Goal: Information Seeking & Learning: Learn about a topic

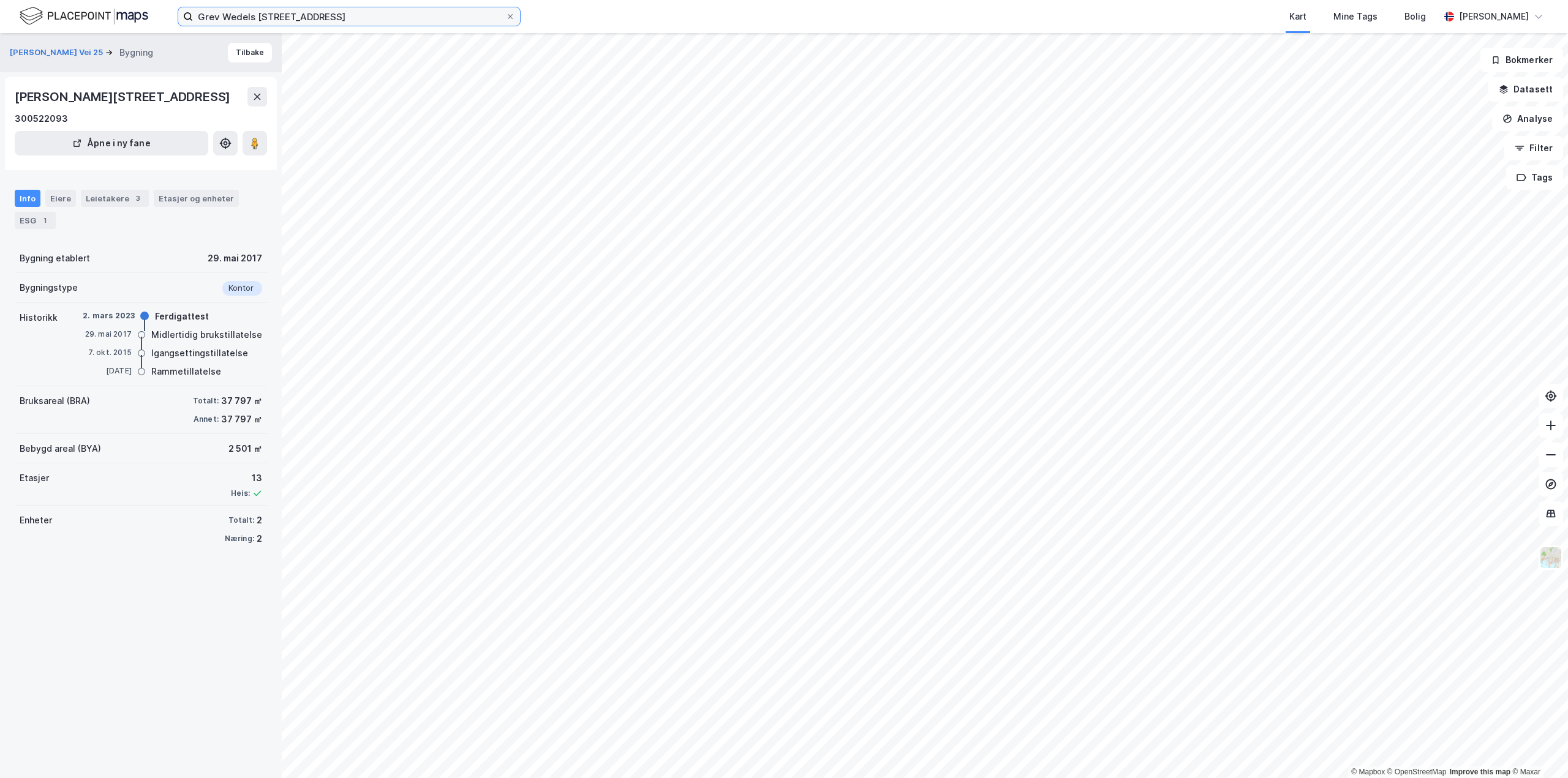
click at [270, 19] on input "Grev Wedels [STREET_ADDRESS]" at bounding box center [349, 17] width 313 height 19
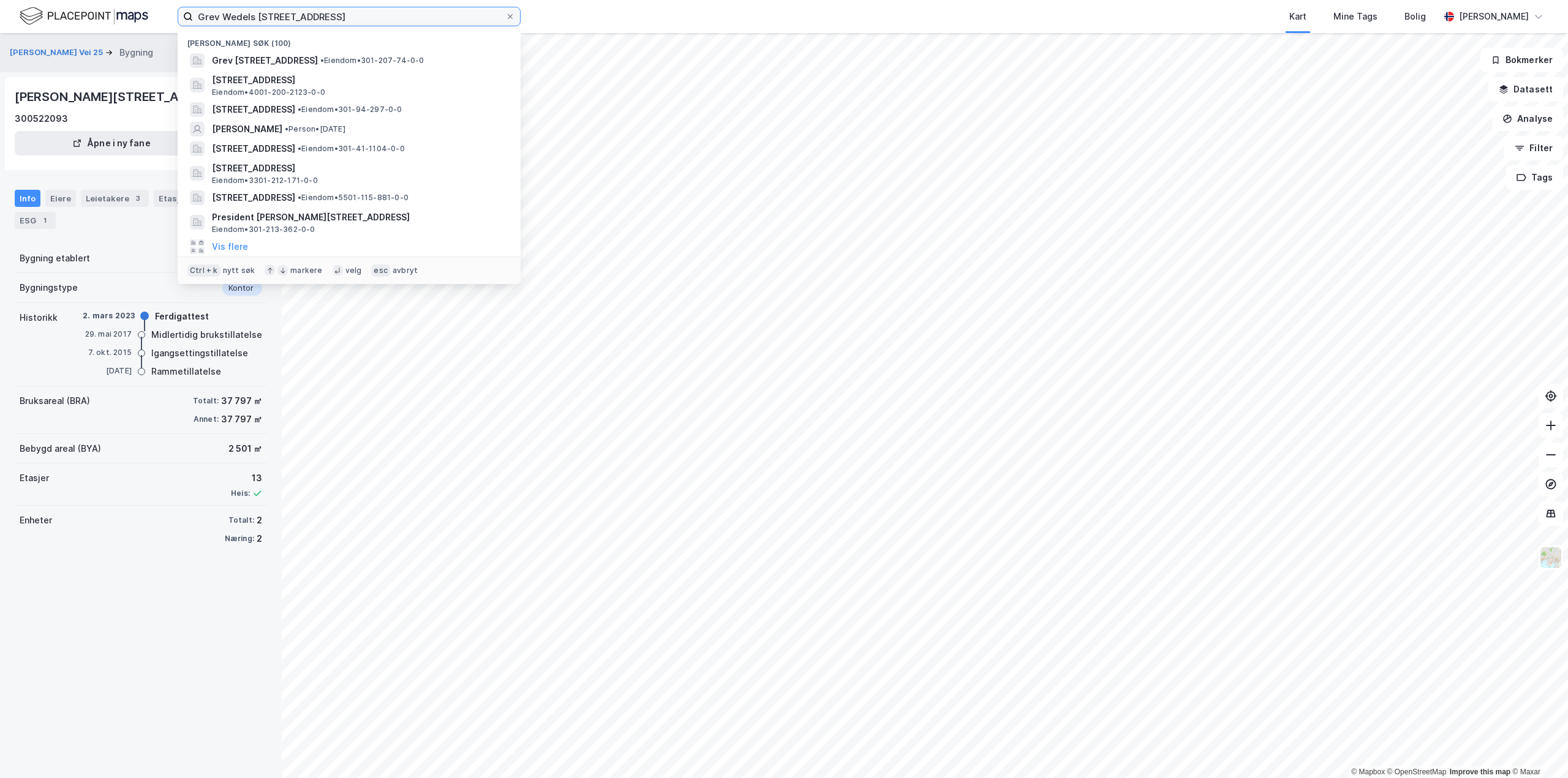
click at [270, 19] on input "Grev Wedels [STREET_ADDRESS]" at bounding box center [349, 17] width 313 height 19
paste input "[STREET_ADDRESS]"
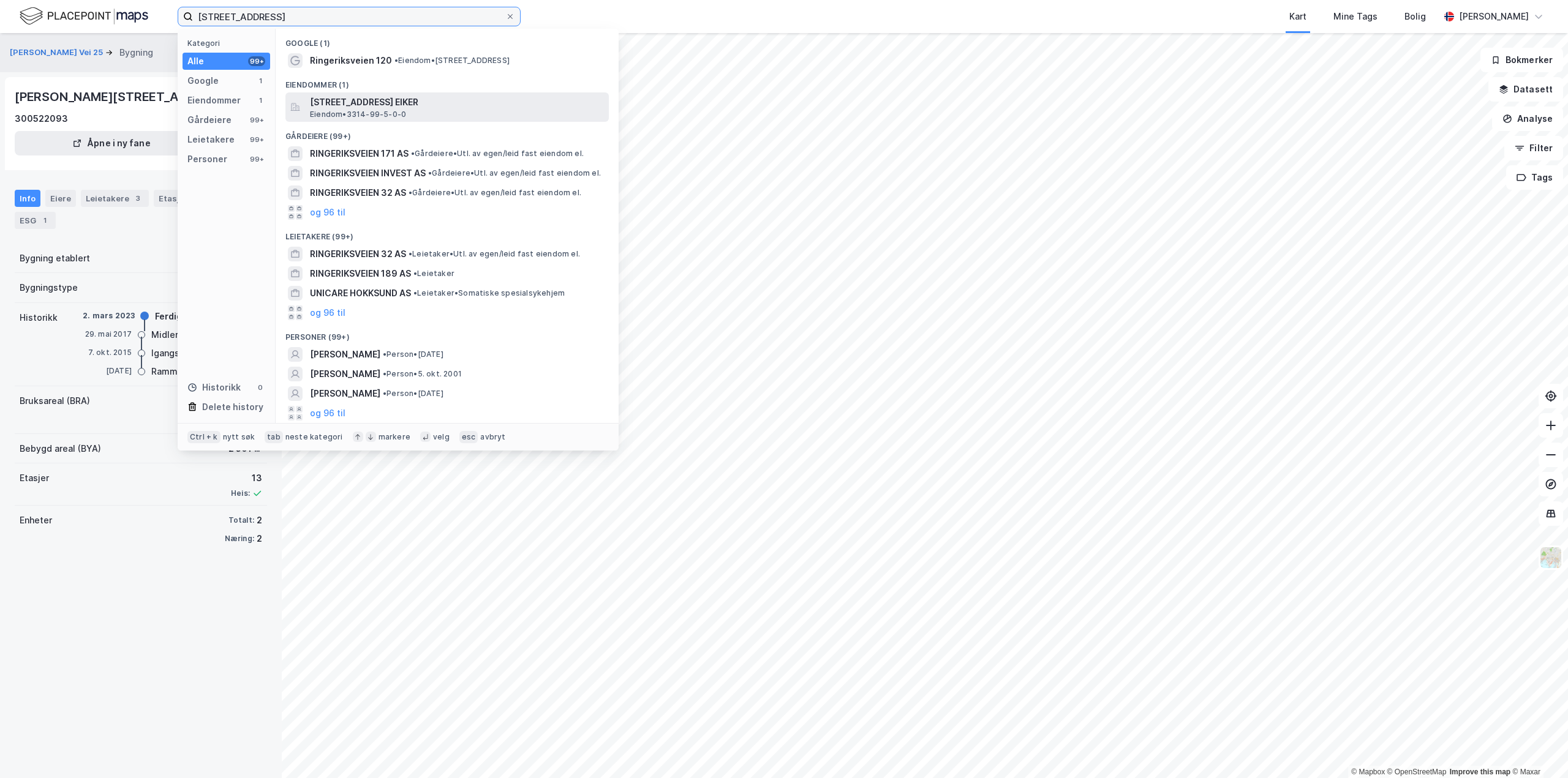
type input "[STREET_ADDRESS]"
click at [379, 95] on span "[STREET_ADDRESS] EIKER" at bounding box center [457, 102] width 294 height 14
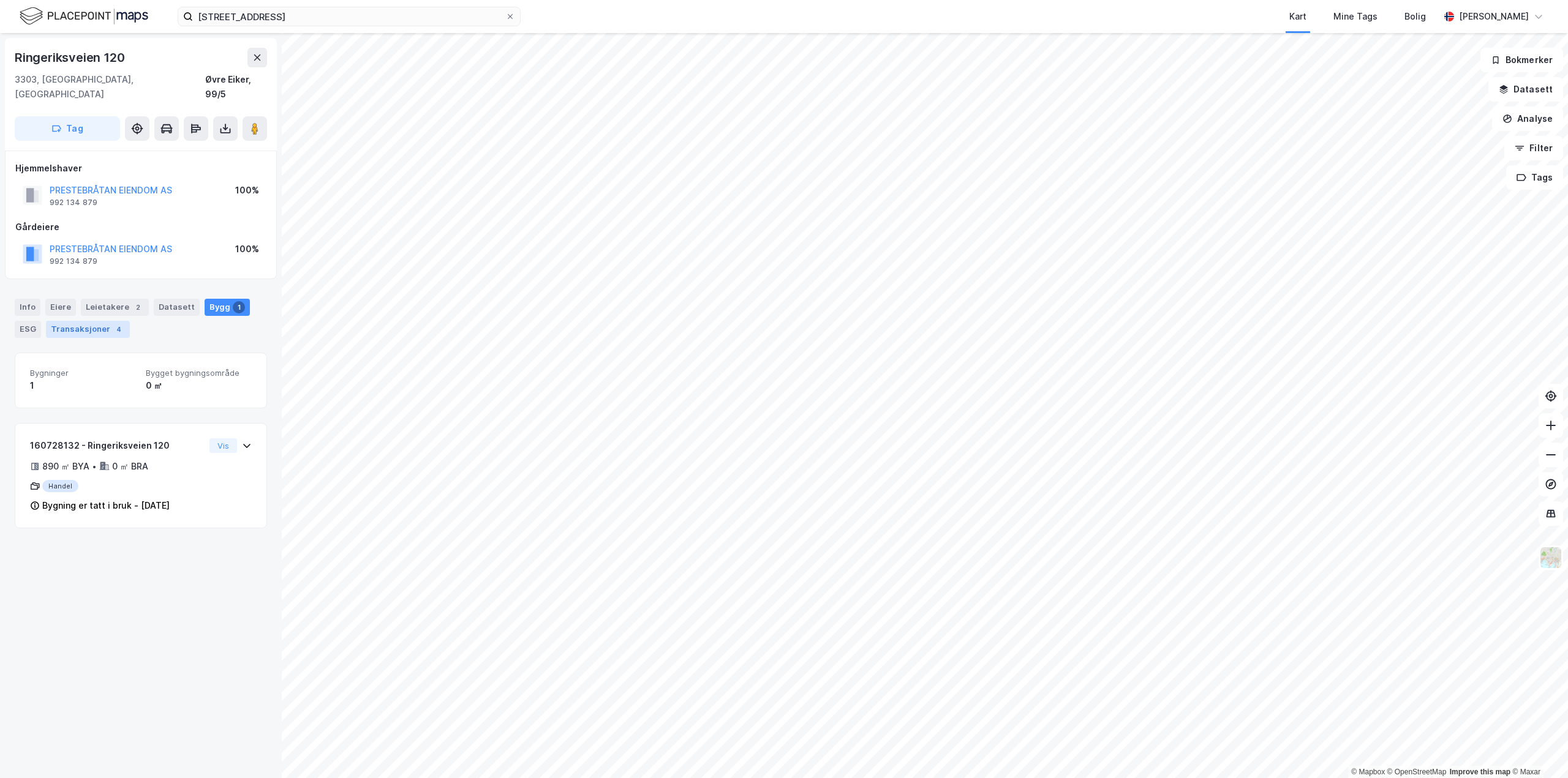
click at [113, 324] on div "4" at bounding box center [119, 330] width 13 height 13
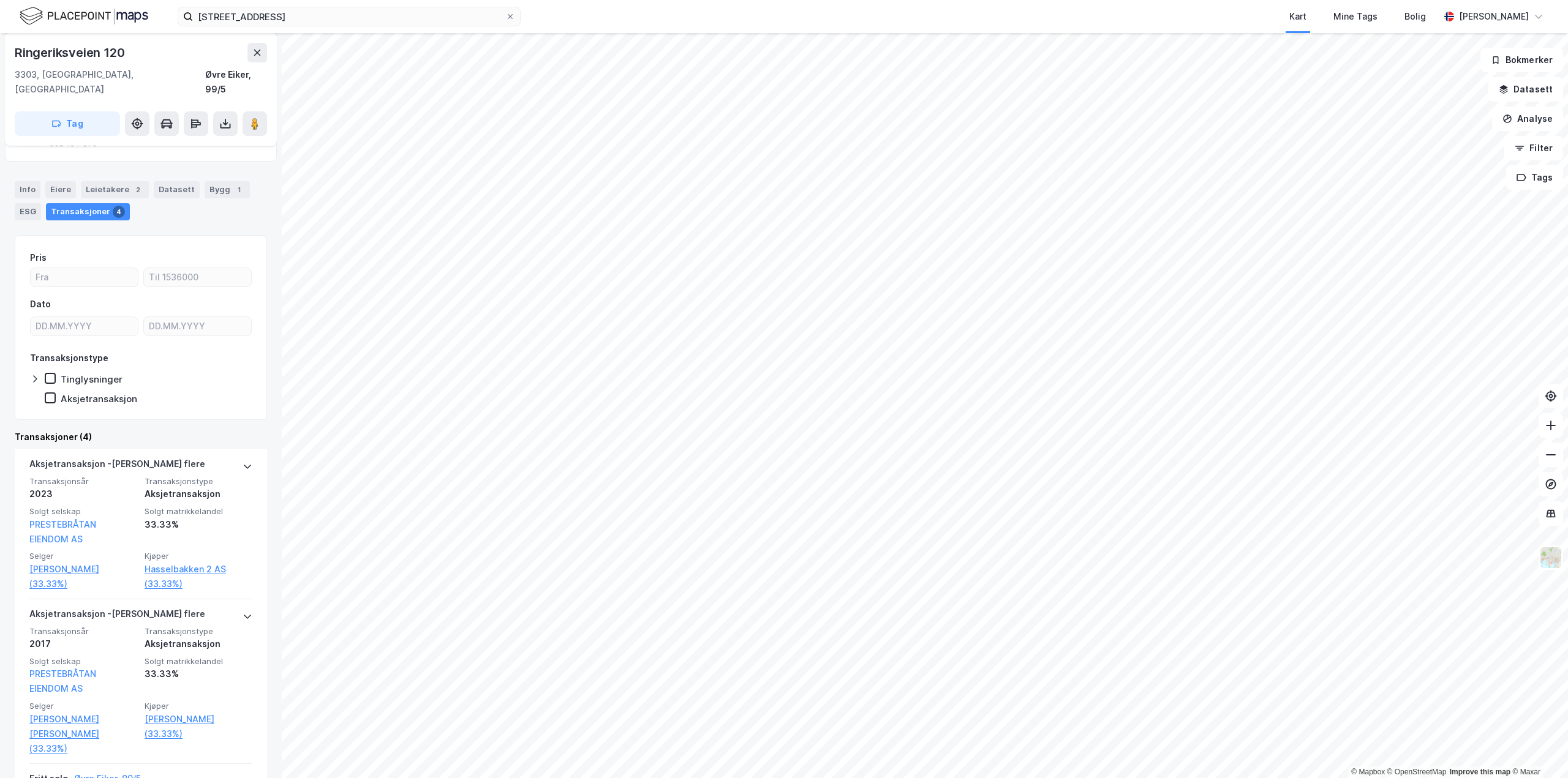
scroll to position [122, 0]
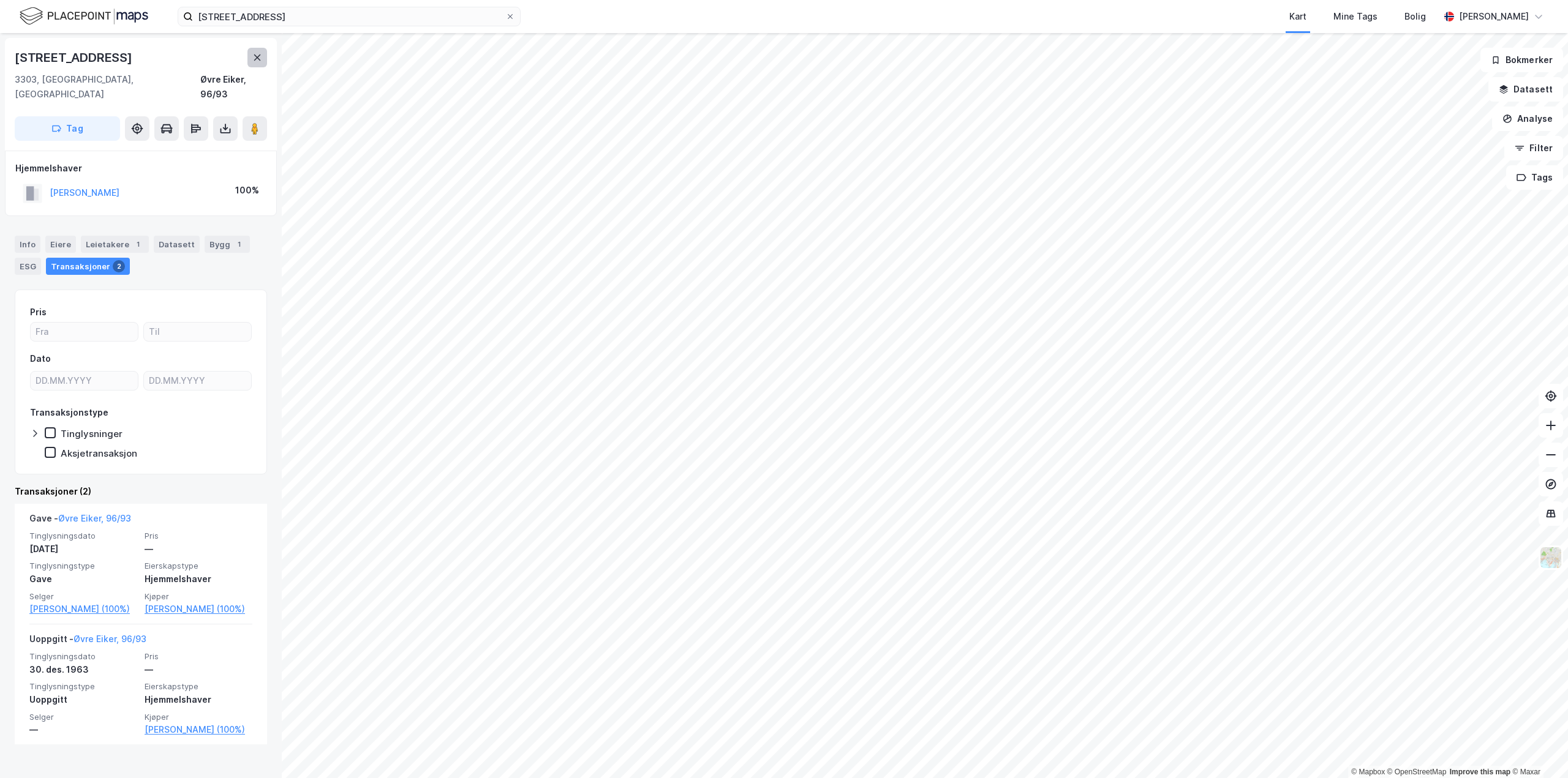
click at [255, 59] on icon at bounding box center [258, 57] width 7 height 6
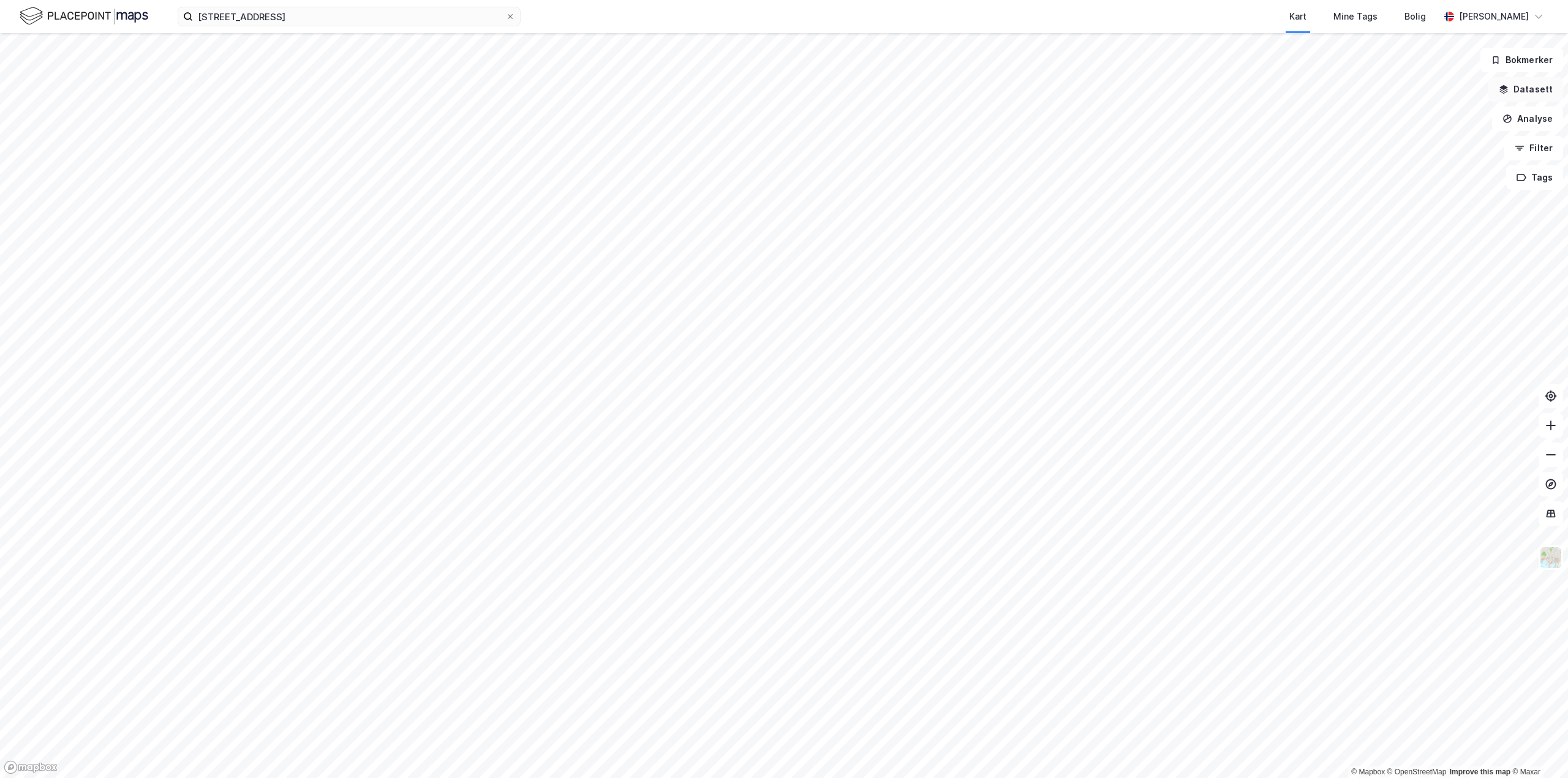
click at [1524, 88] on button "Datasett" at bounding box center [1526, 89] width 75 height 24
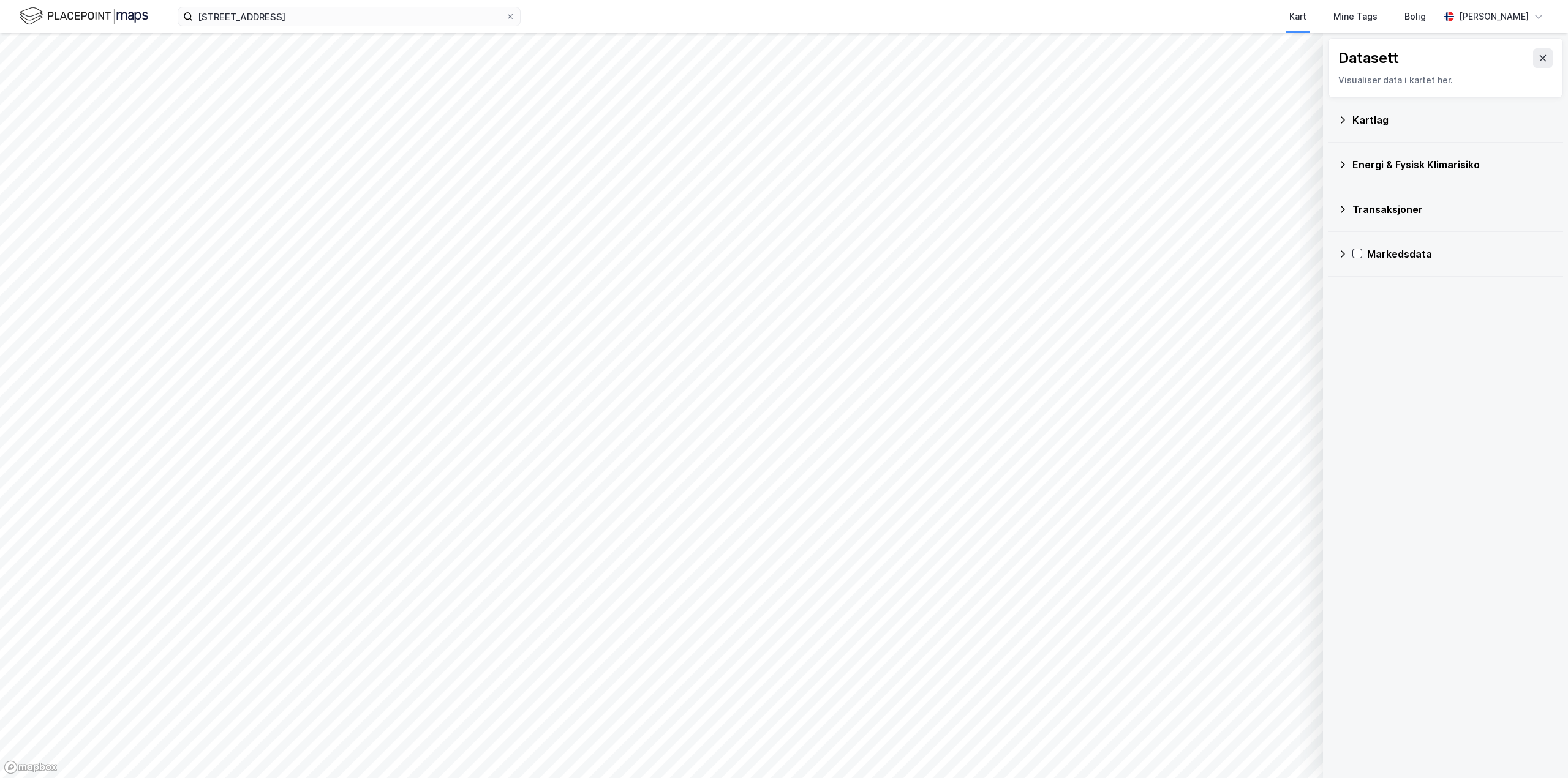
click at [1347, 117] on div "Kartlag" at bounding box center [1446, 120] width 216 height 30
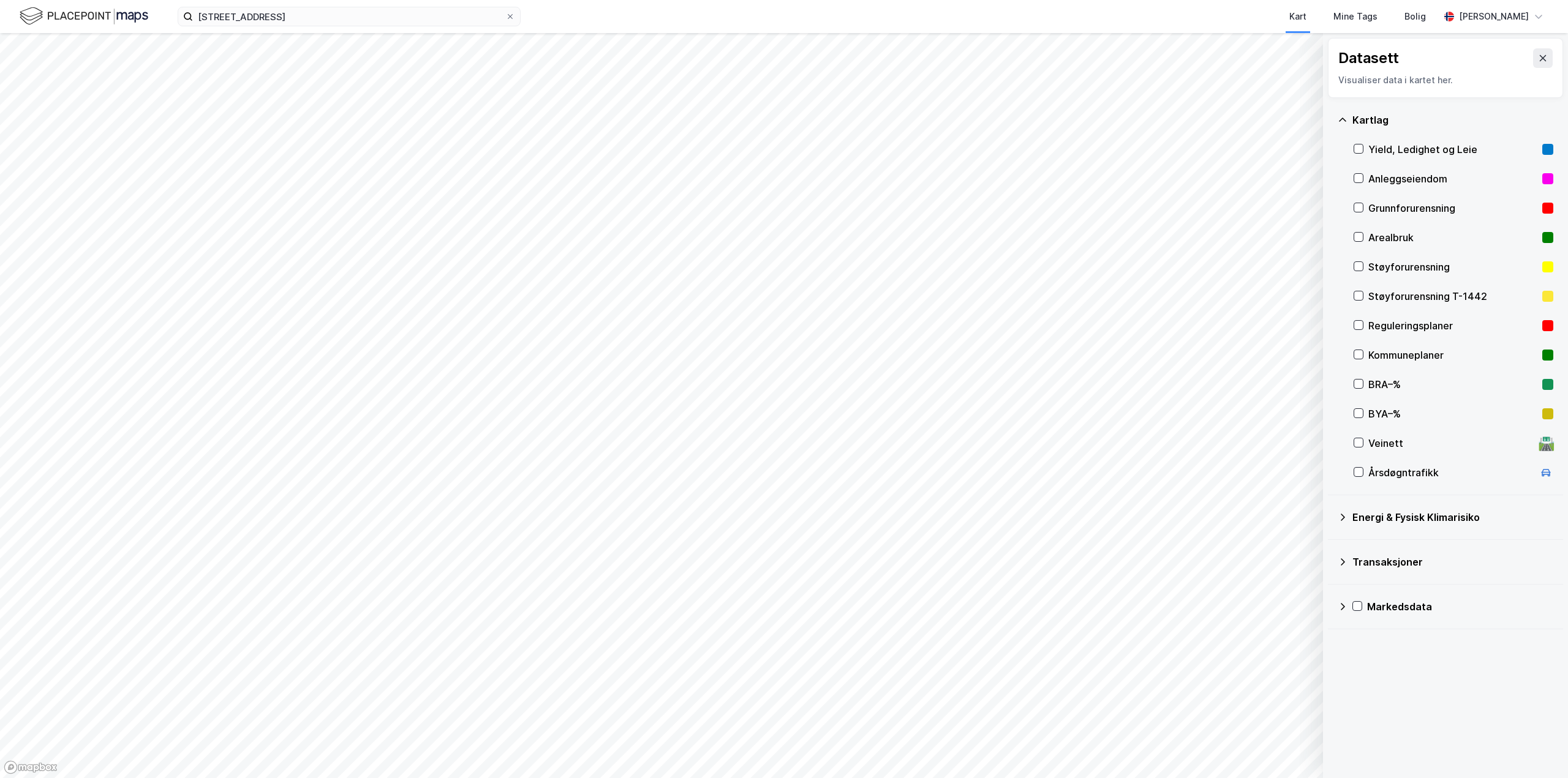
click at [1347, 117] on div "Kartlag" at bounding box center [1446, 120] width 216 height 30
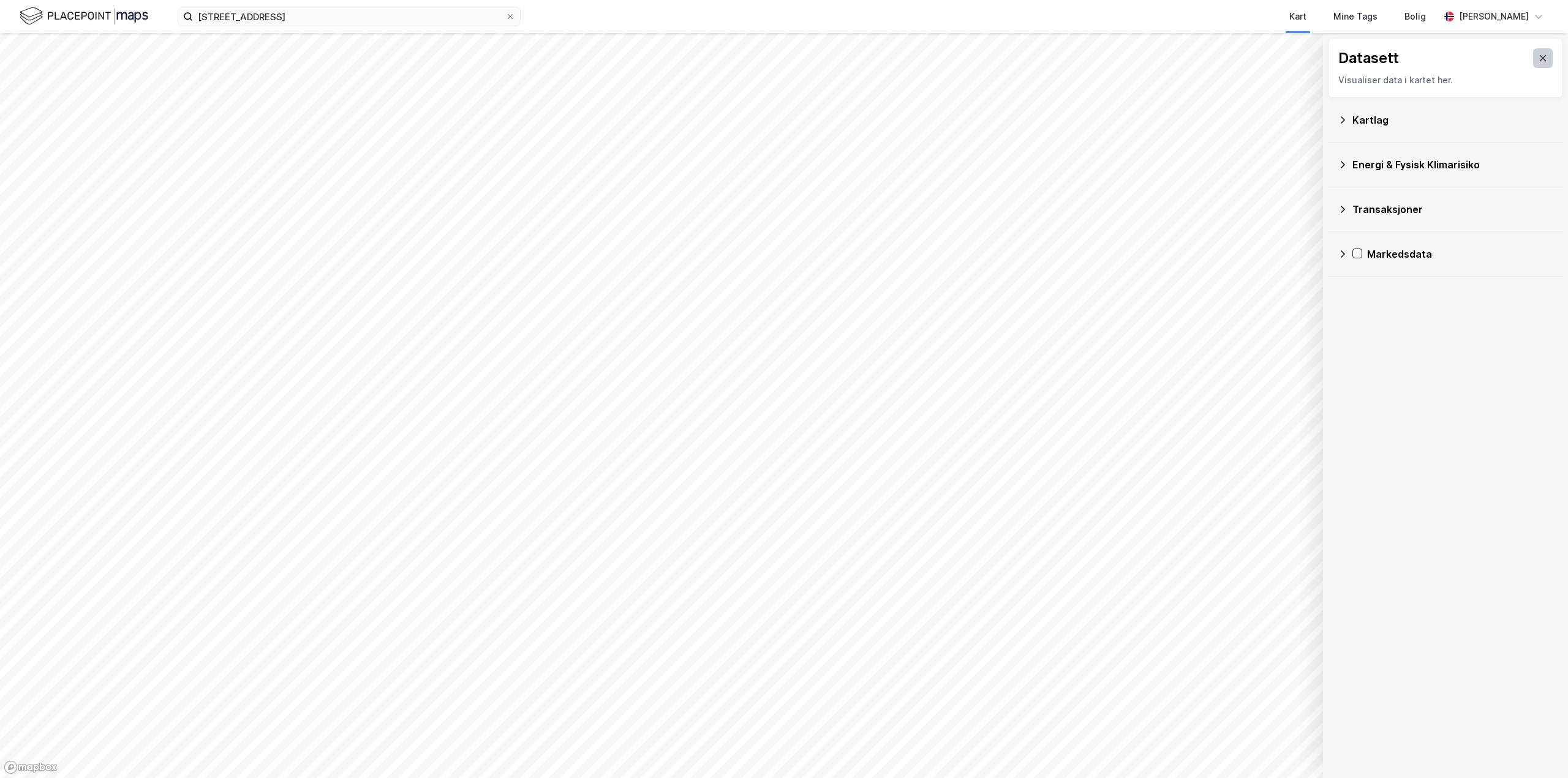
click at [1538, 61] on icon at bounding box center [1543, 58] width 10 height 10
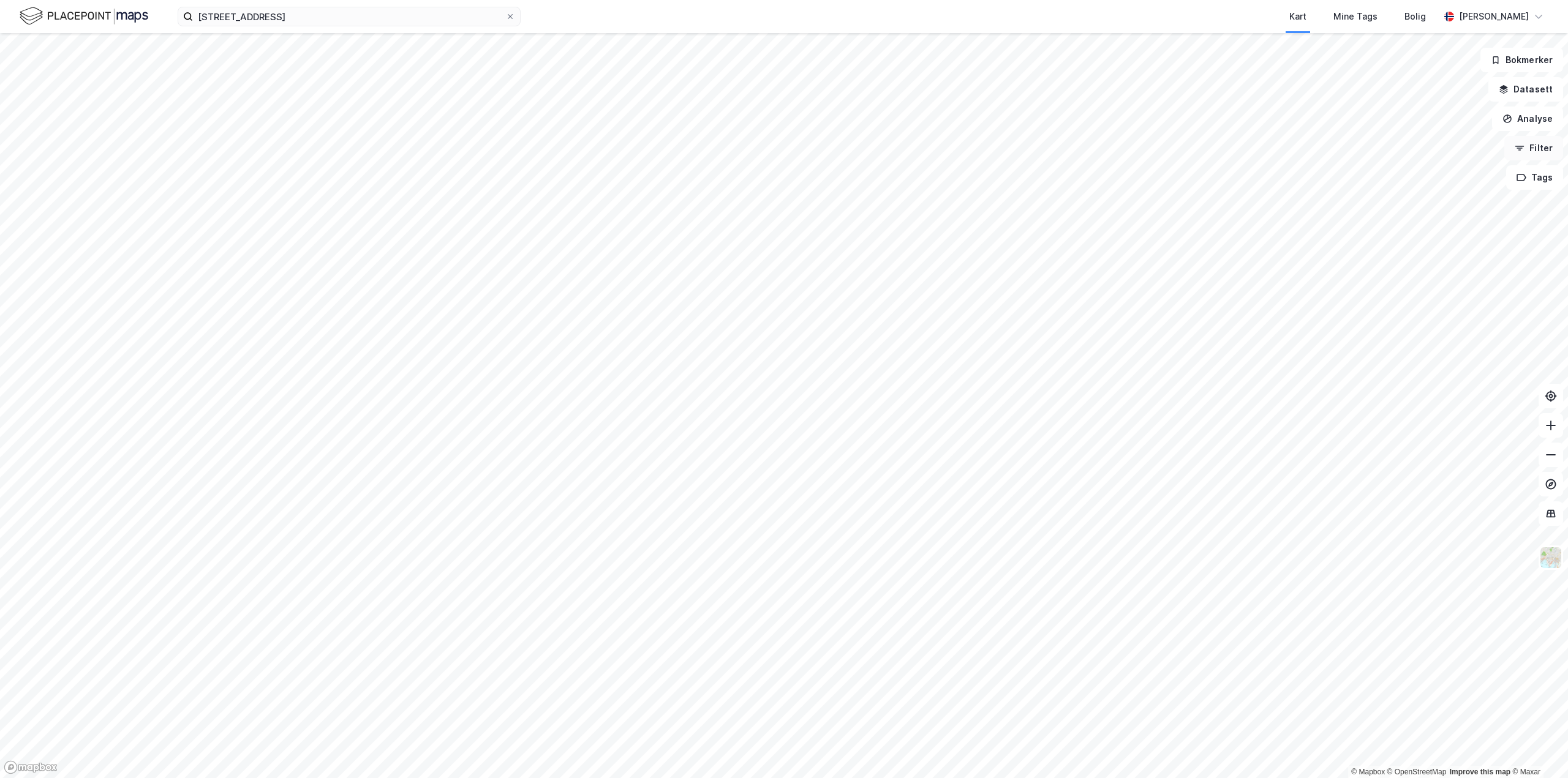
click at [1522, 149] on icon "button" at bounding box center [1520, 148] width 10 height 10
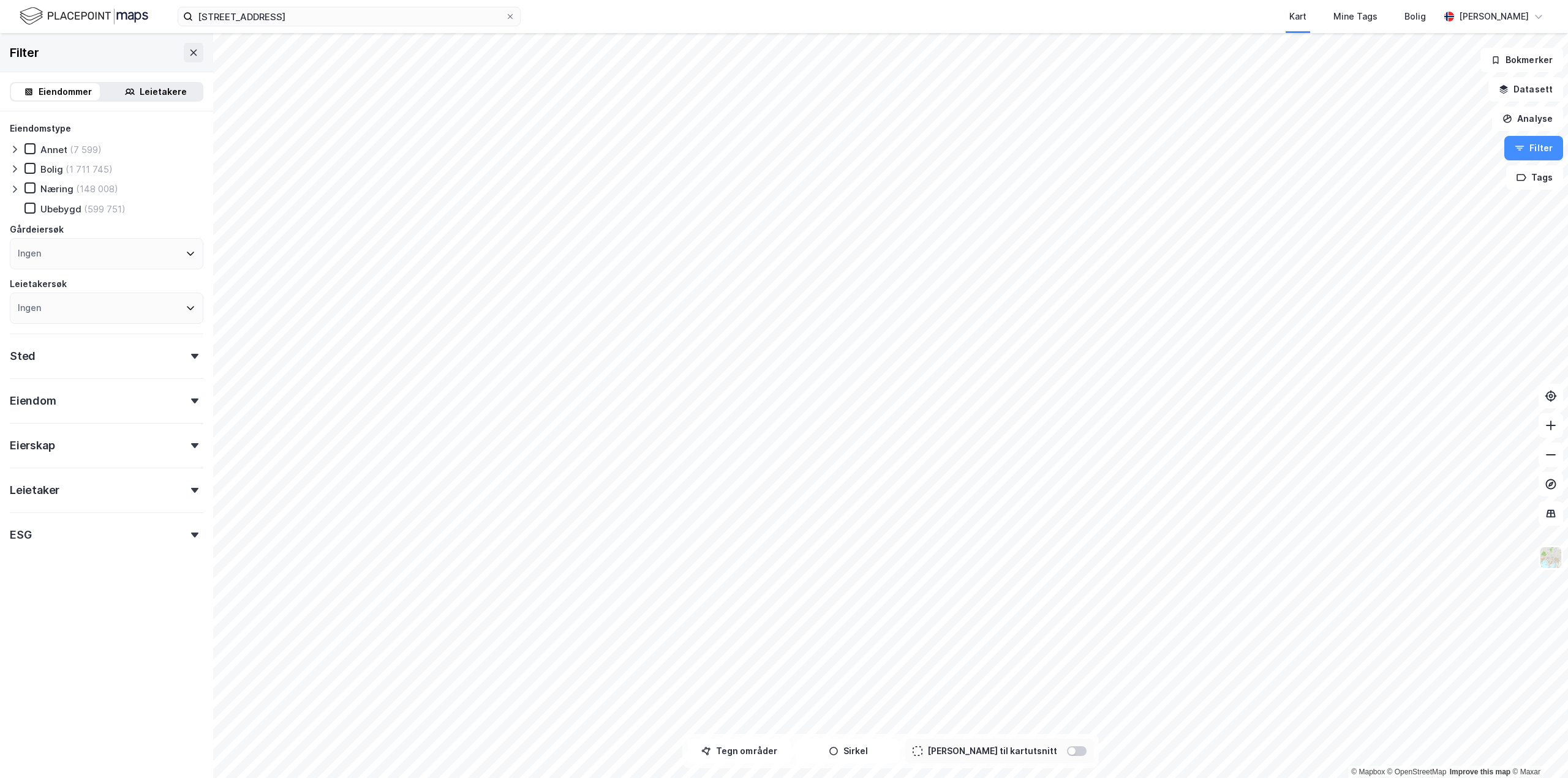
click at [13, 190] on icon at bounding box center [15, 190] width 10 height 10
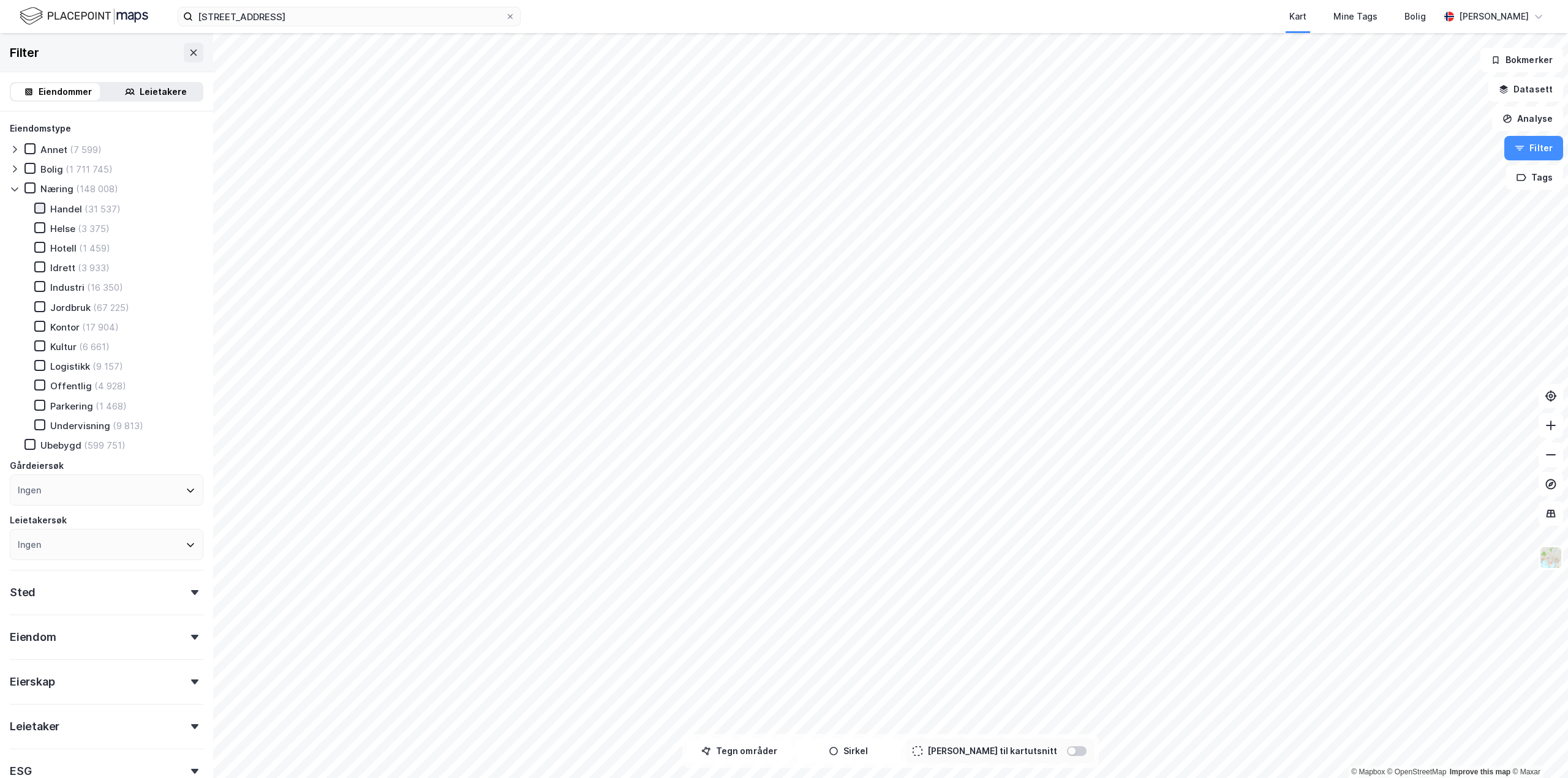
click at [44, 210] on div at bounding box center [40, 207] width 11 height 11
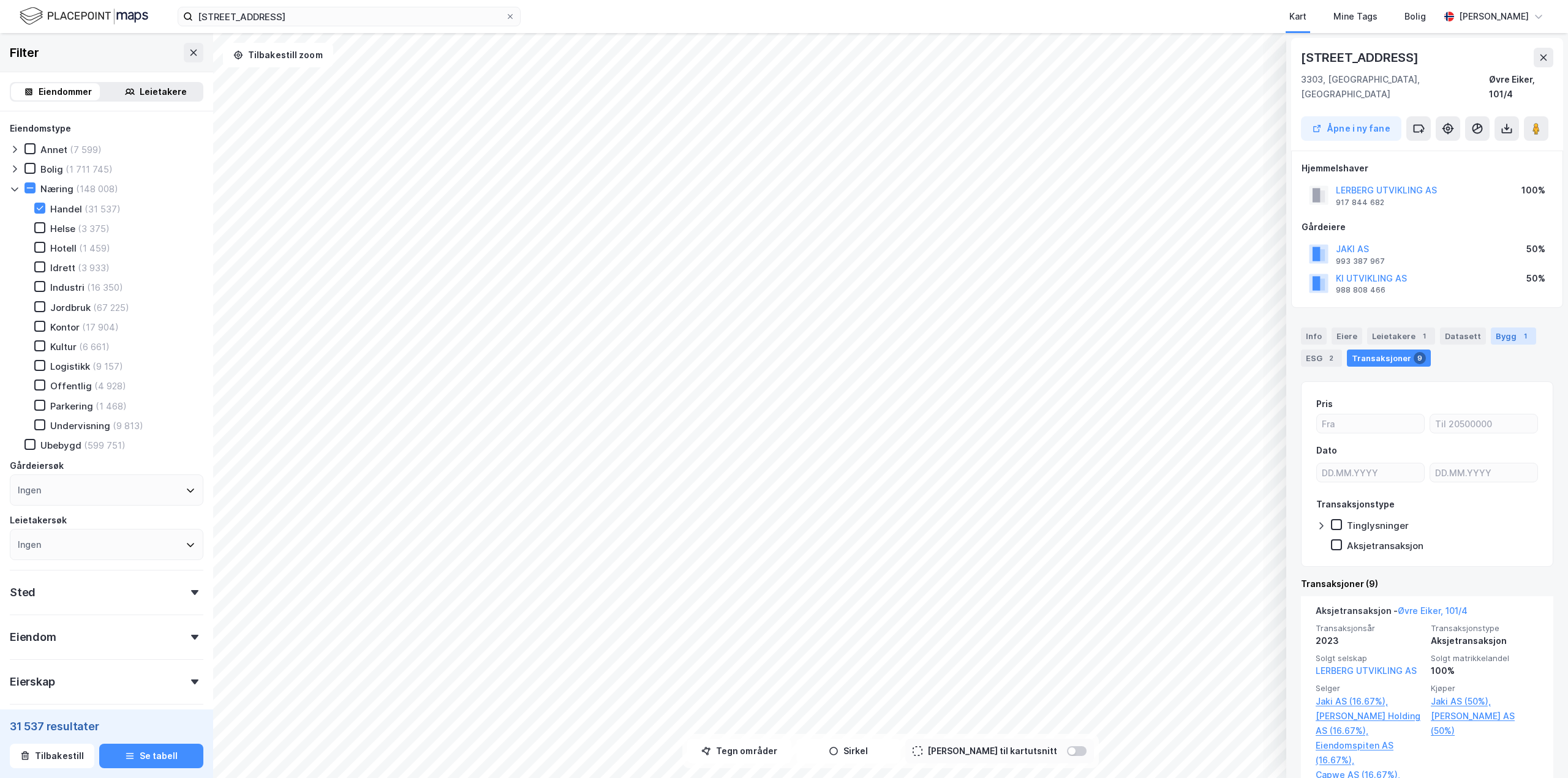
click at [1500, 328] on div "Bygg 1" at bounding box center [1513, 336] width 46 height 17
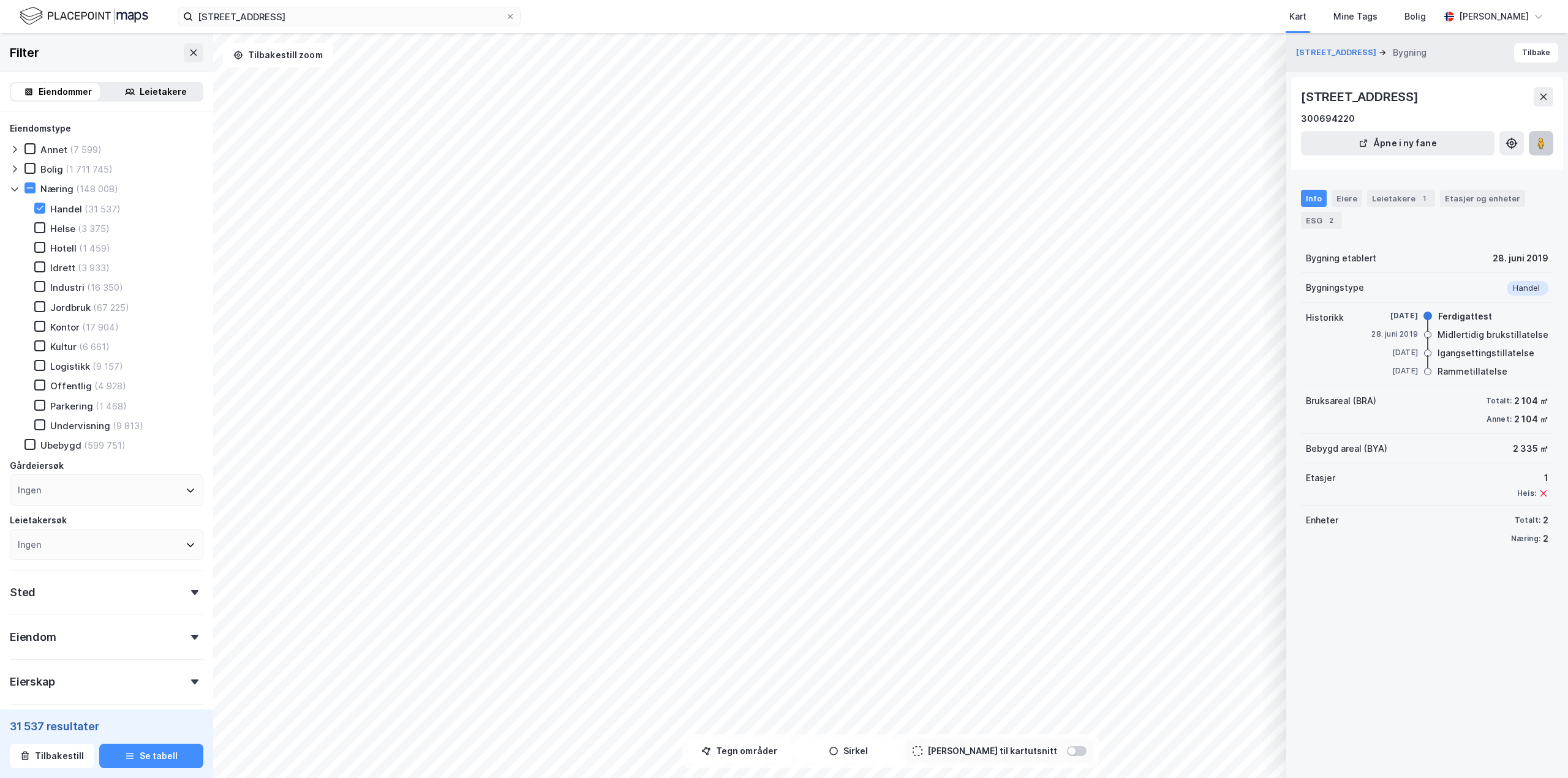
click at [1542, 140] on image at bounding box center [1541, 143] width 8 height 13
click at [1319, 204] on div "Info" at bounding box center [1313, 198] width 26 height 17
click at [1332, 201] on div "Eiere" at bounding box center [1347, 198] width 30 height 17
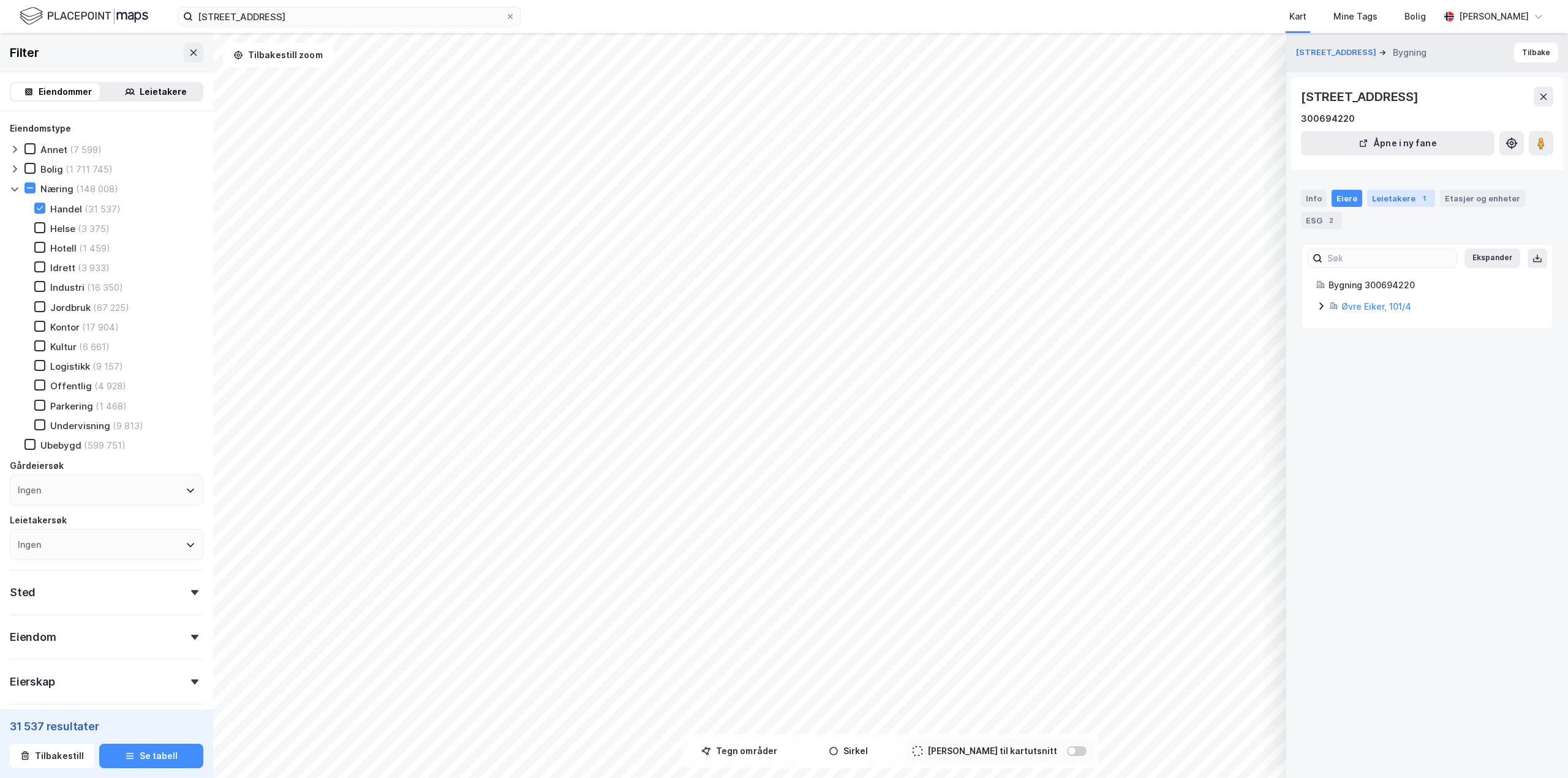
click at [1388, 202] on div "Leietakere 1" at bounding box center [1401, 198] width 68 height 17
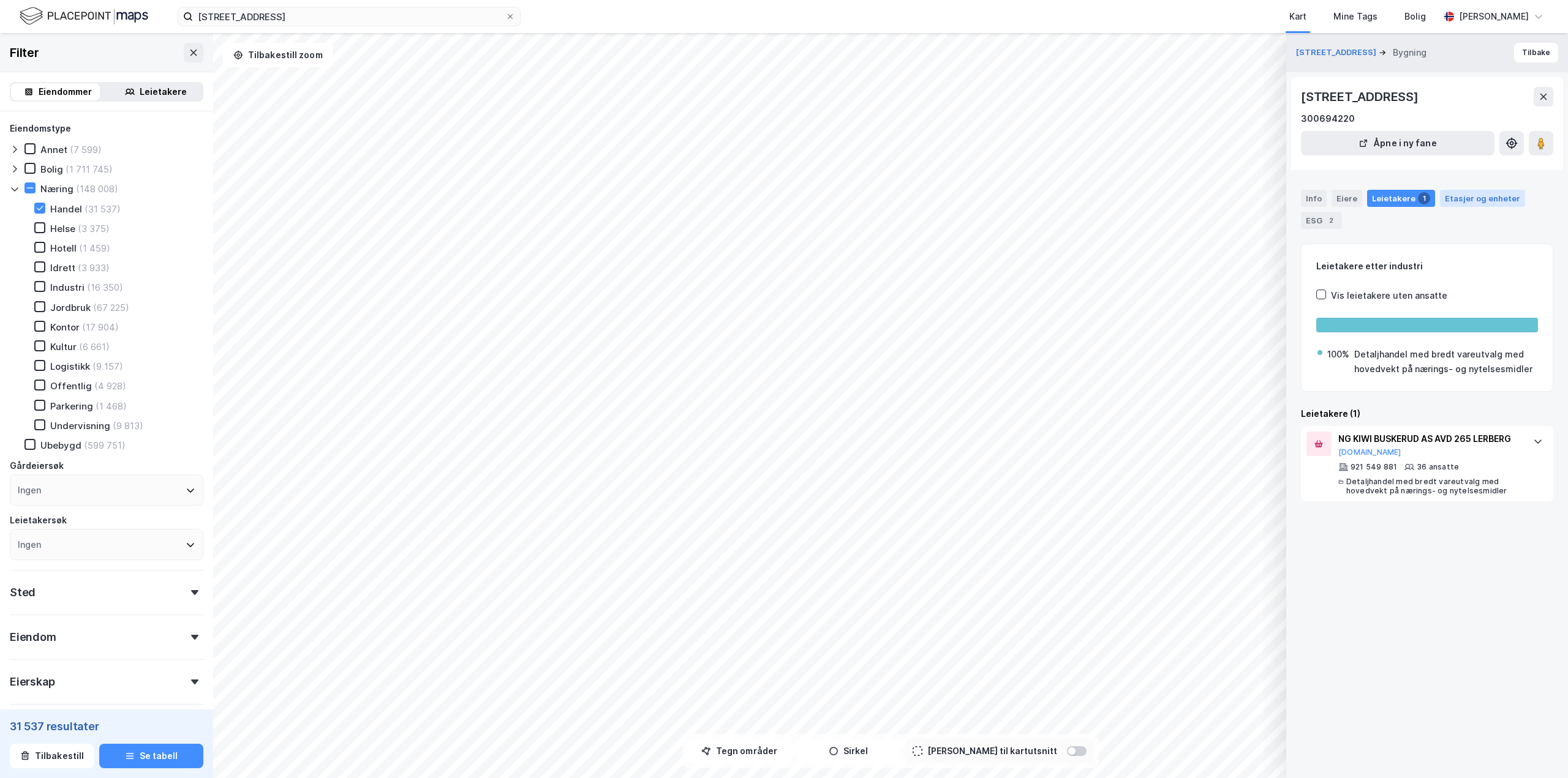
click at [1475, 200] on div "Etasjer og enheter" at bounding box center [1482, 198] width 75 height 11
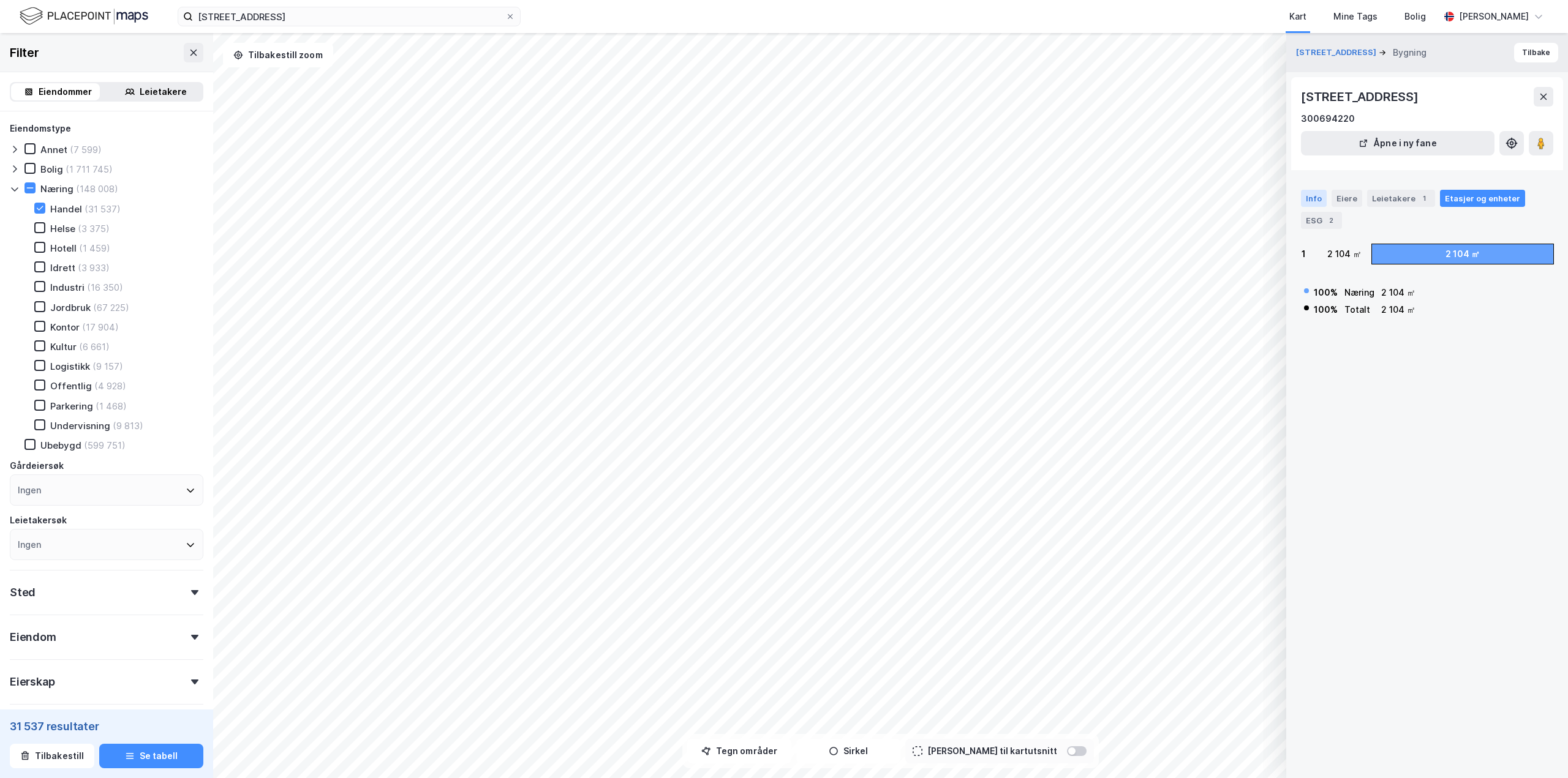
click at [1312, 199] on div "Info" at bounding box center [1313, 198] width 26 height 17
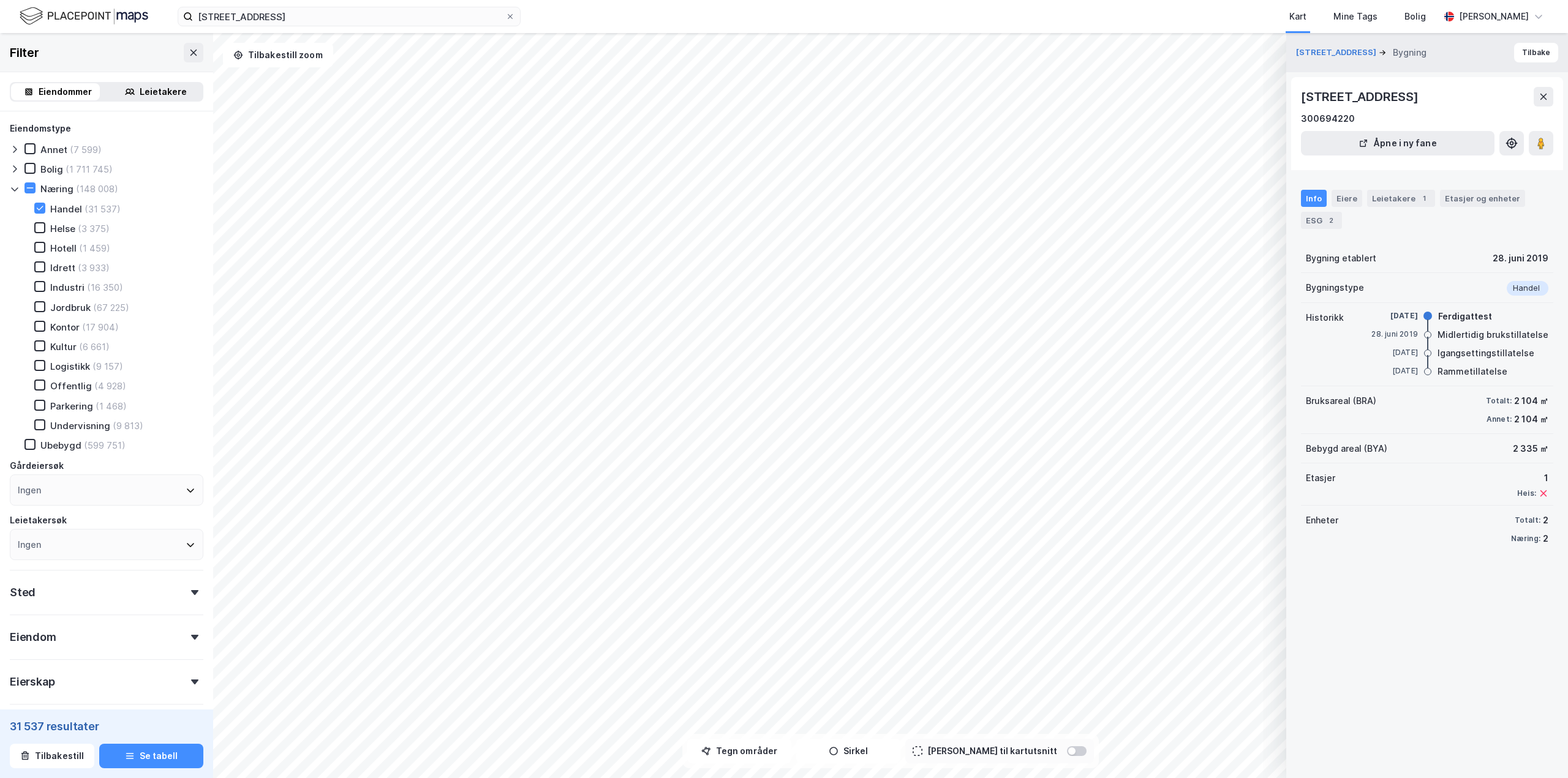
click at [1543, 106] on div "[STREET_ADDRESS] 300694220" at bounding box center [1426, 106] width 252 height 39
click at [1546, 99] on icon at bounding box center [1544, 96] width 7 height 6
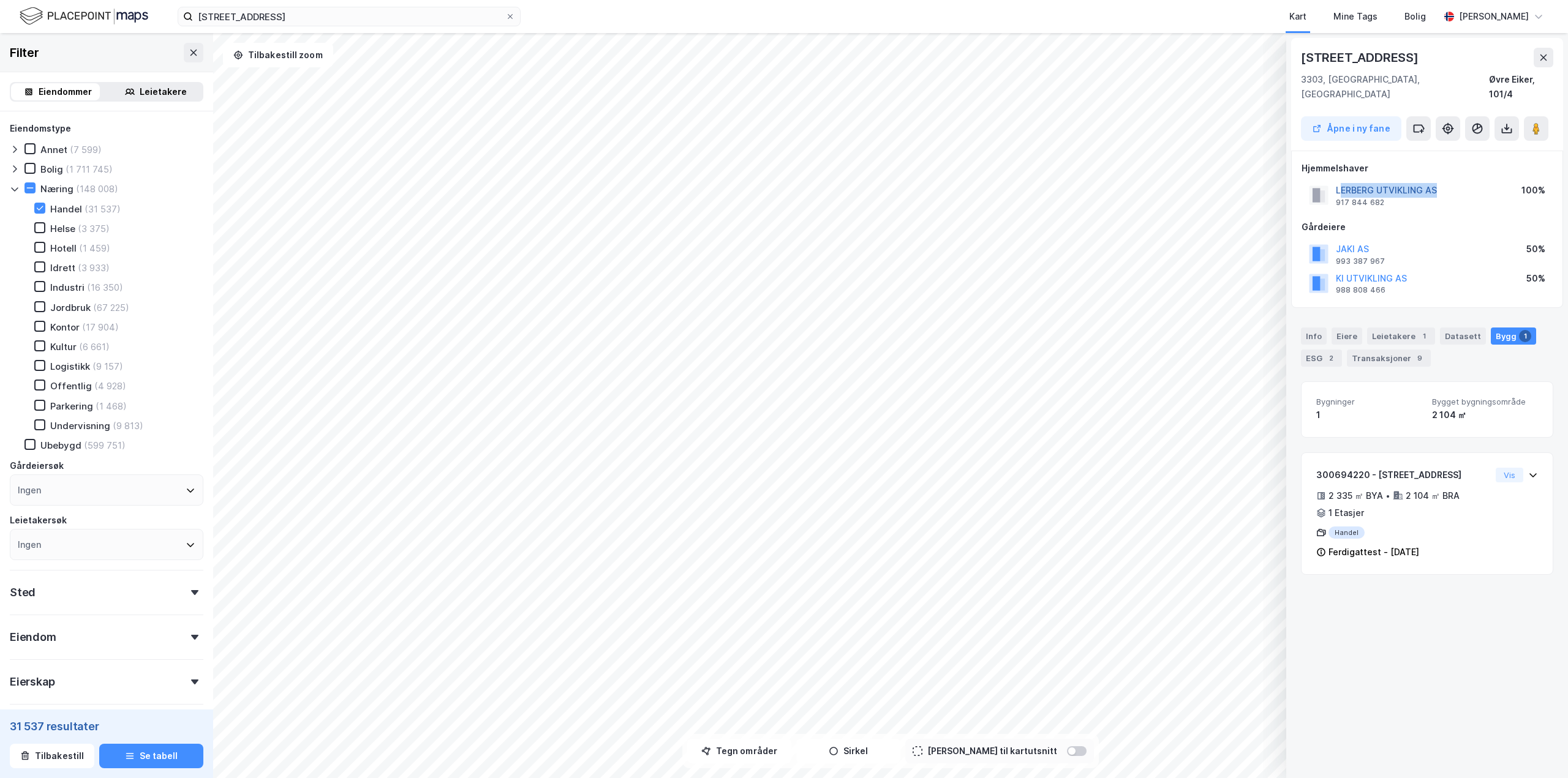
drag, startPoint x: 1439, startPoint y: 178, endPoint x: 1339, endPoint y: 176, distance: 100.0
click at [1339, 180] on div "LERBERG UTVIKLING AS 917 844 682 100%" at bounding box center [1427, 195] width 251 height 30
click at [1476, 180] on div "LERBERG UTVIKLING AS 917 844 682 100%" at bounding box center [1427, 195] width 251 height 30
drag, startPoint x: 1468, startPoint y: 176, endPoint x: 1336, endPoint y: 178, distance: 132.0
click at [1336, 180] on div "LERBERG UTVIKLING AS 917 844 682 100%" at bounding box center [1427, 195] width 251 height 30
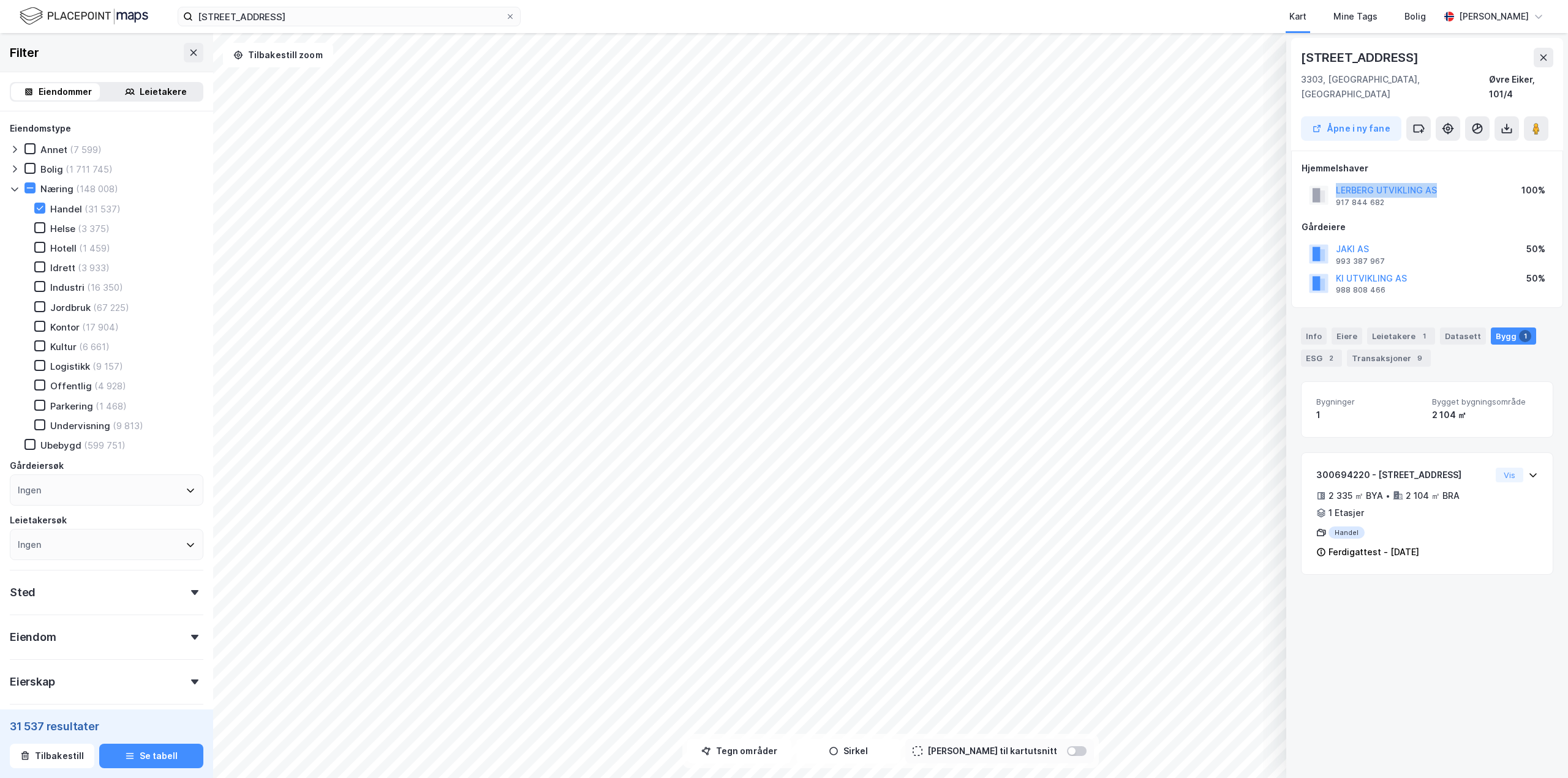
copy button "LERBERG UTVIKLING AS"
click at [312, 19] on div "[STREET_ADDRESS] Kart Mine Tags Bolig [PERSON_NAME] © Mapbox © OpenStreetMap Im…" at bounding box center [784, 389] width 1568 height 778
click at [1012, 740] on div "© Mapbox © OpenStreetMap Improve this map © Maxar [STREET_ADDRESS] fane Hjemmel…" at bounding box center [784, 405] width 1568 height 745
click at [1318, 328] on div "Info" at bounding box center [1313, 336] width 26 height 17
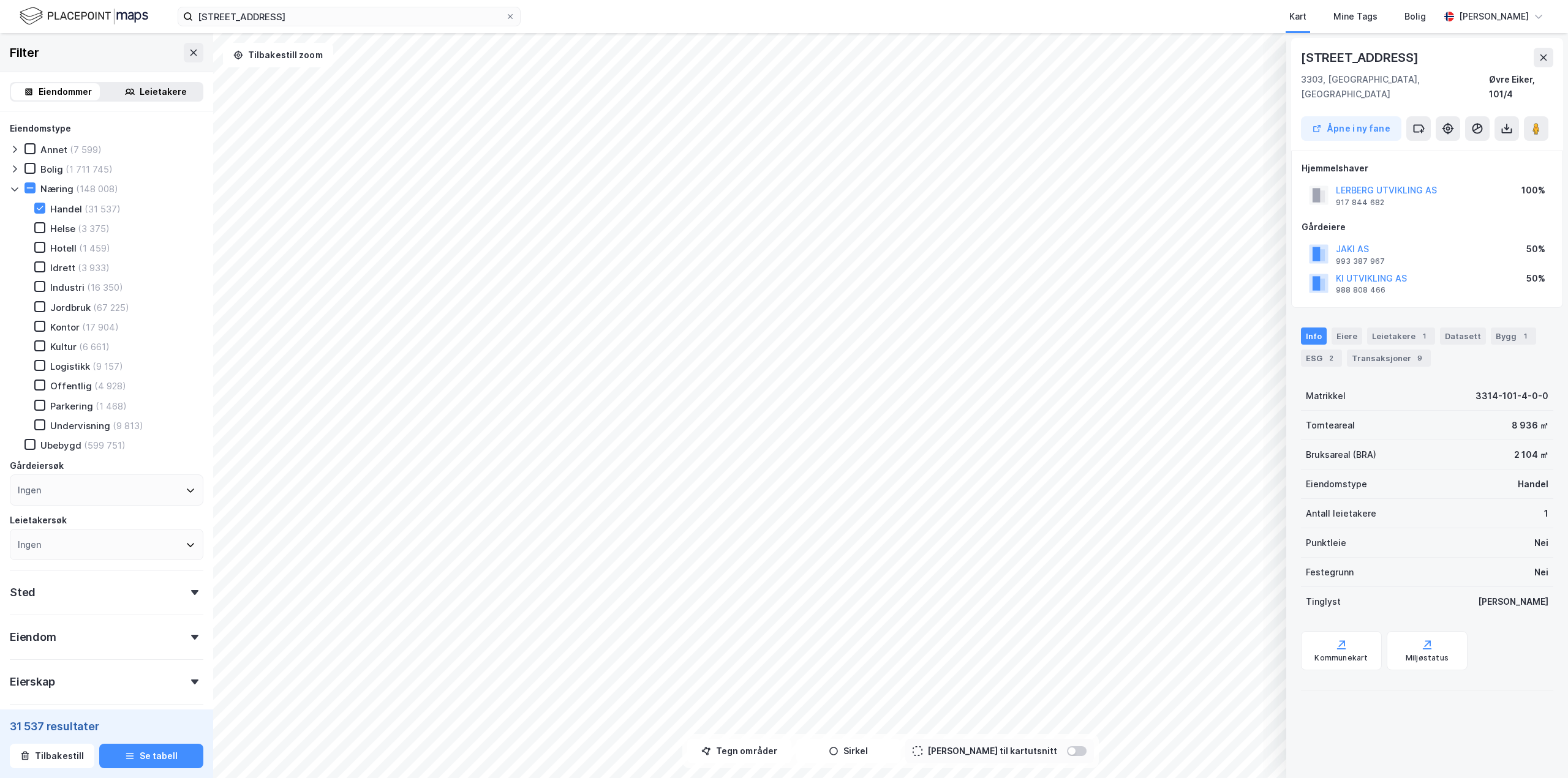
click at [1035, 3] on div "[STREET_ADDRESS] Kart Mine Tags Bolig [PERSON_NAME] © Mapbox © OpenStreetMap Im…" at bounding box center [784, 389] width 1568 height 778
click at [1544, 56] on icon at bounding box center [1544, 57] width 10 height 10
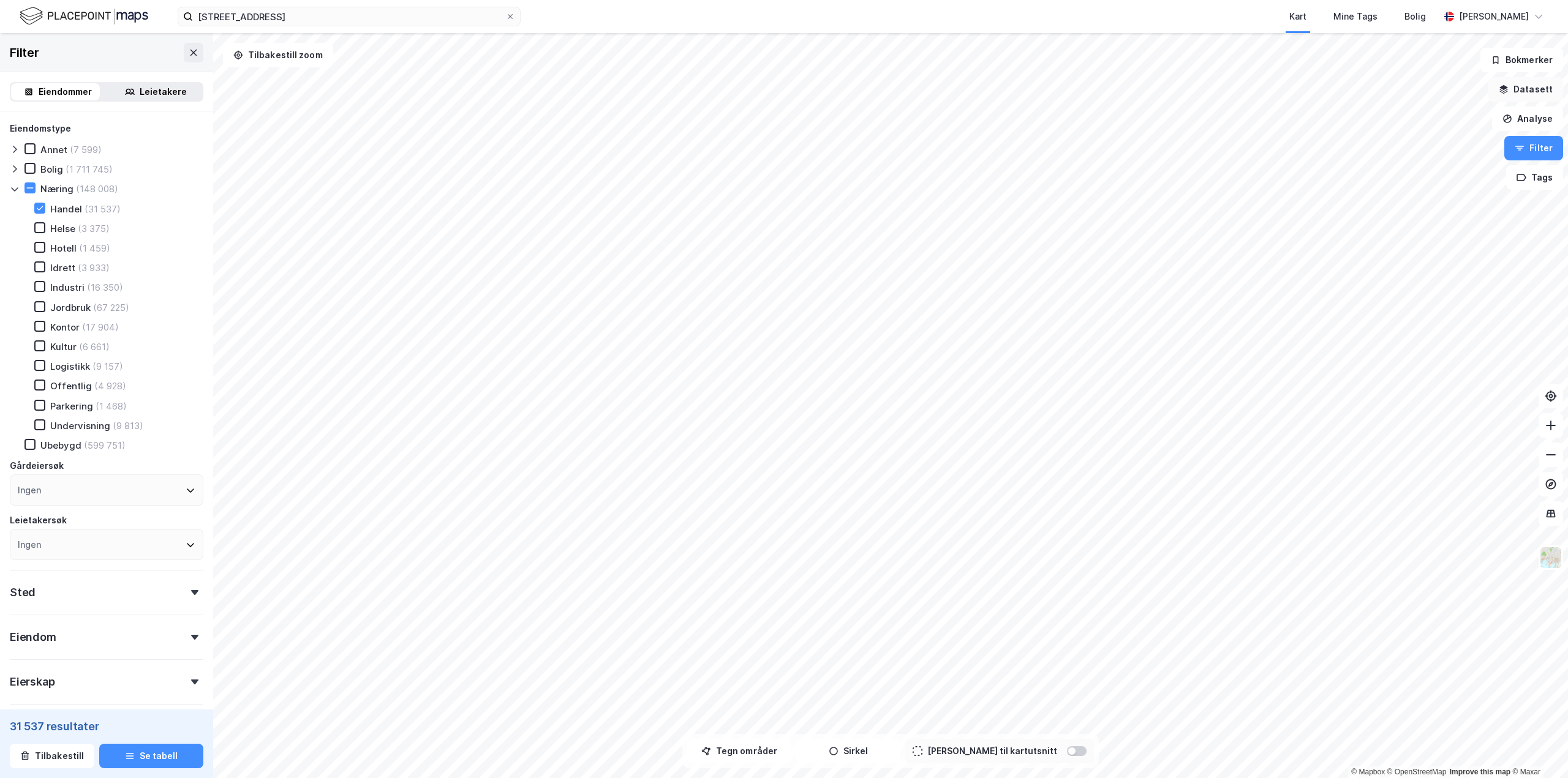
click at [1522, 93] on button "Datasett" at bounding box center [1526, 89] width 75 height 24
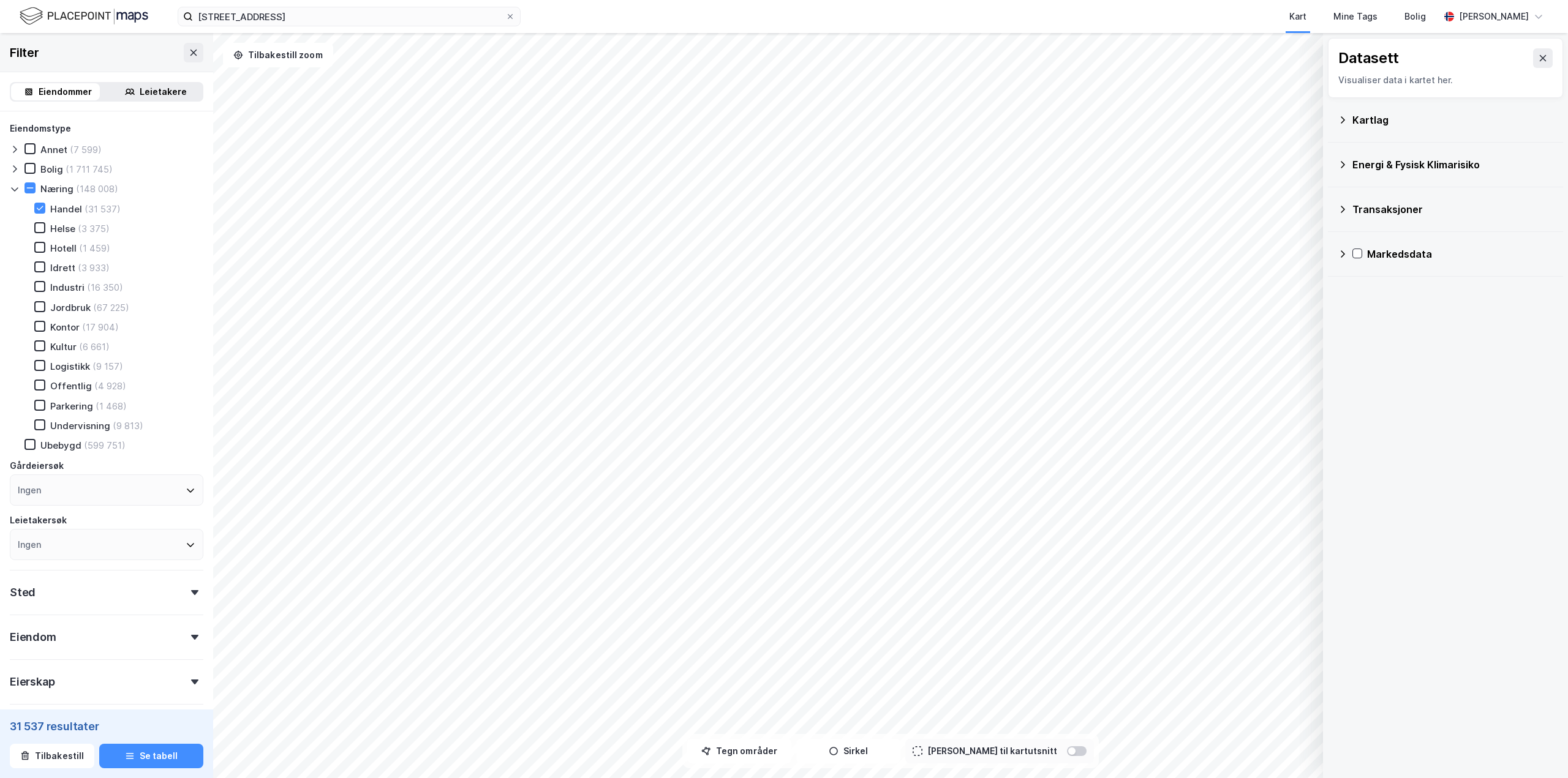
click at [1454, 126] on div "Kartlag" at bounding box center [1453, 120] width 201 height 14
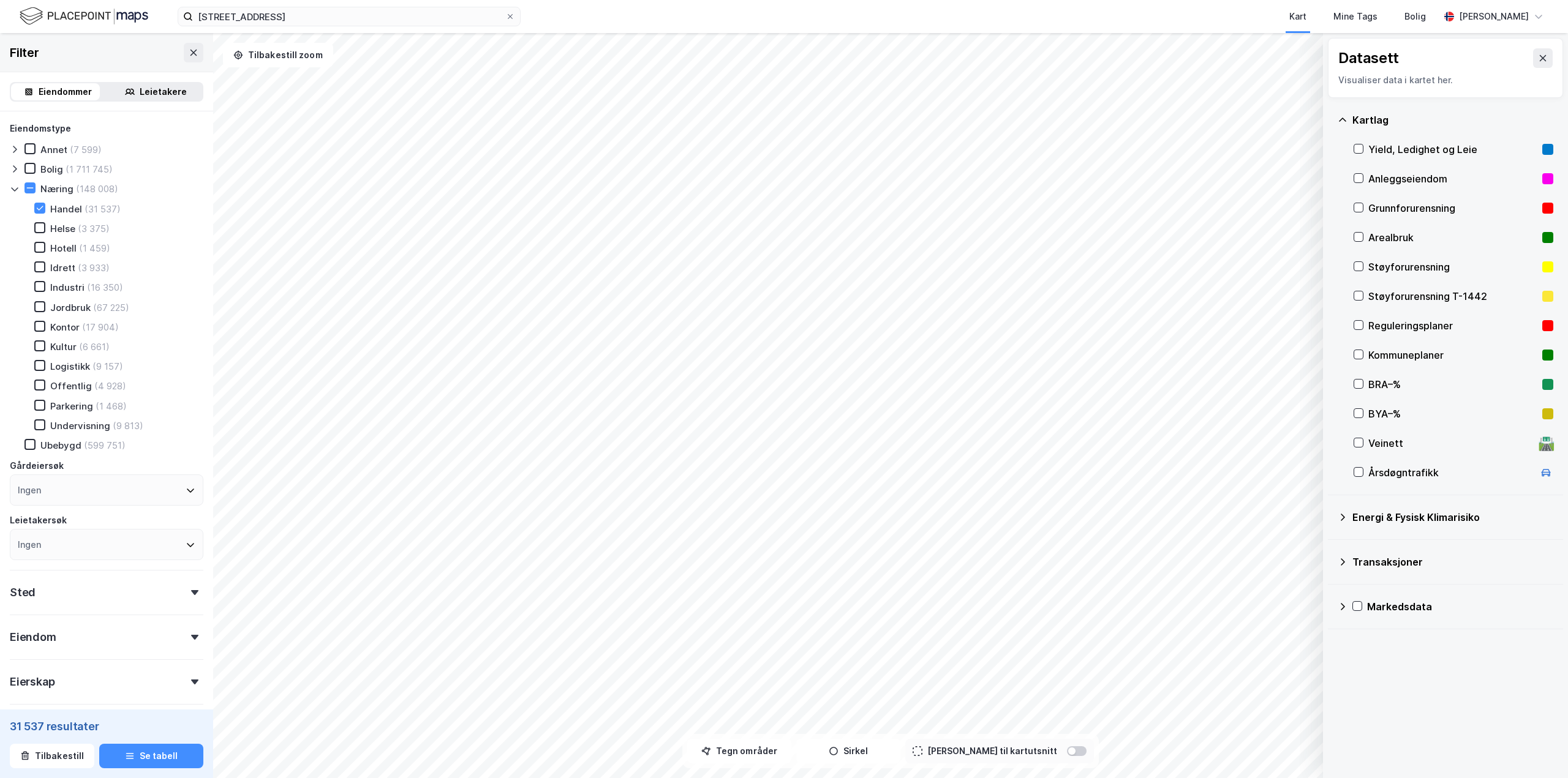
click at [1413, 466] on div "Årsdøgntrafikk" at bounding box center [1451, 472] width 165 height 14
click at [1300, 711] on icon at bounding box center [1301, 710] width 10 height 10
click at [1361, 478] on div at bounding box center [1359, 472] width 10 height 10
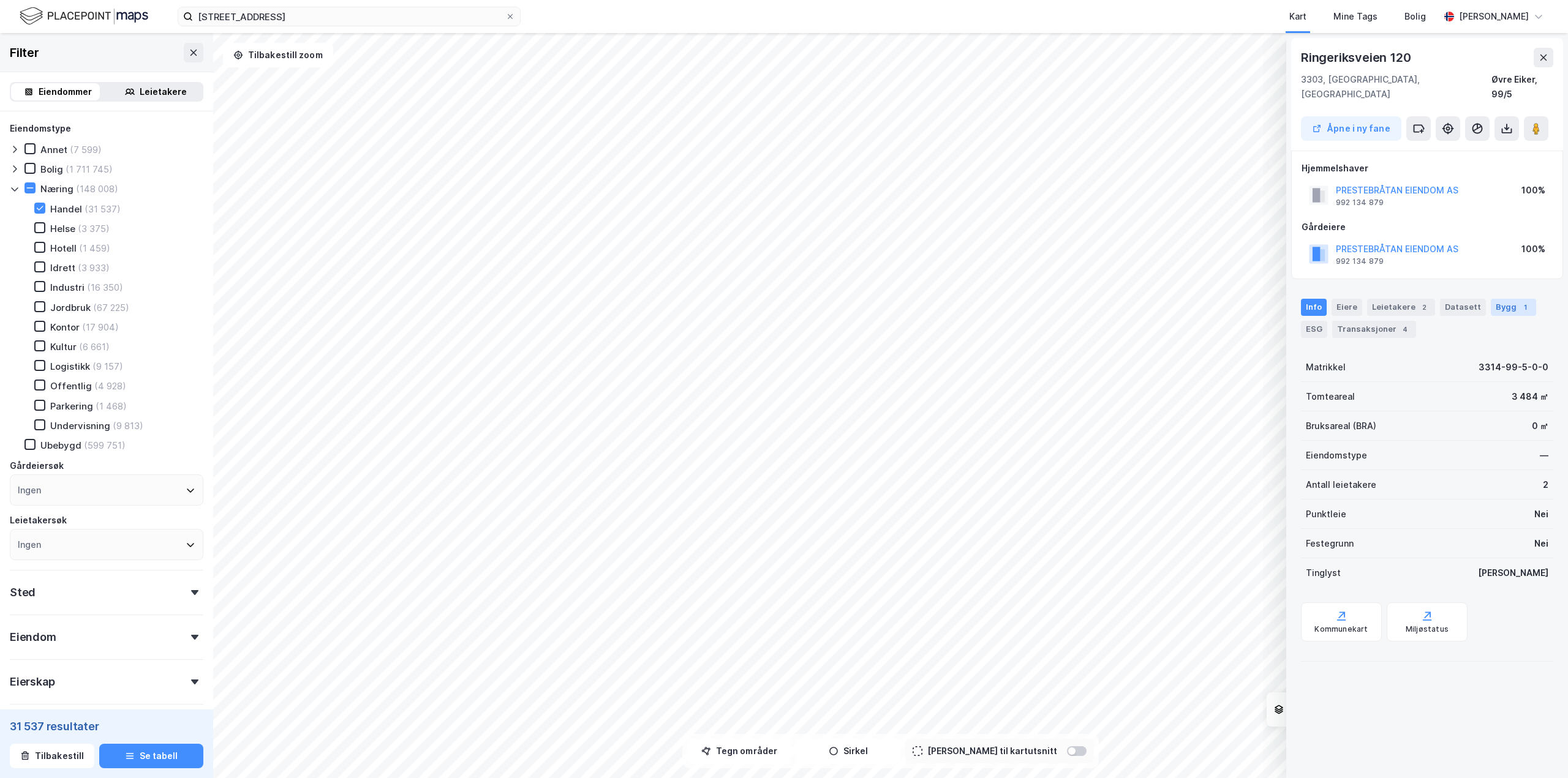
click at [1519, 301] on div "1" at bounding box center [1525, 307] width 13 height 13
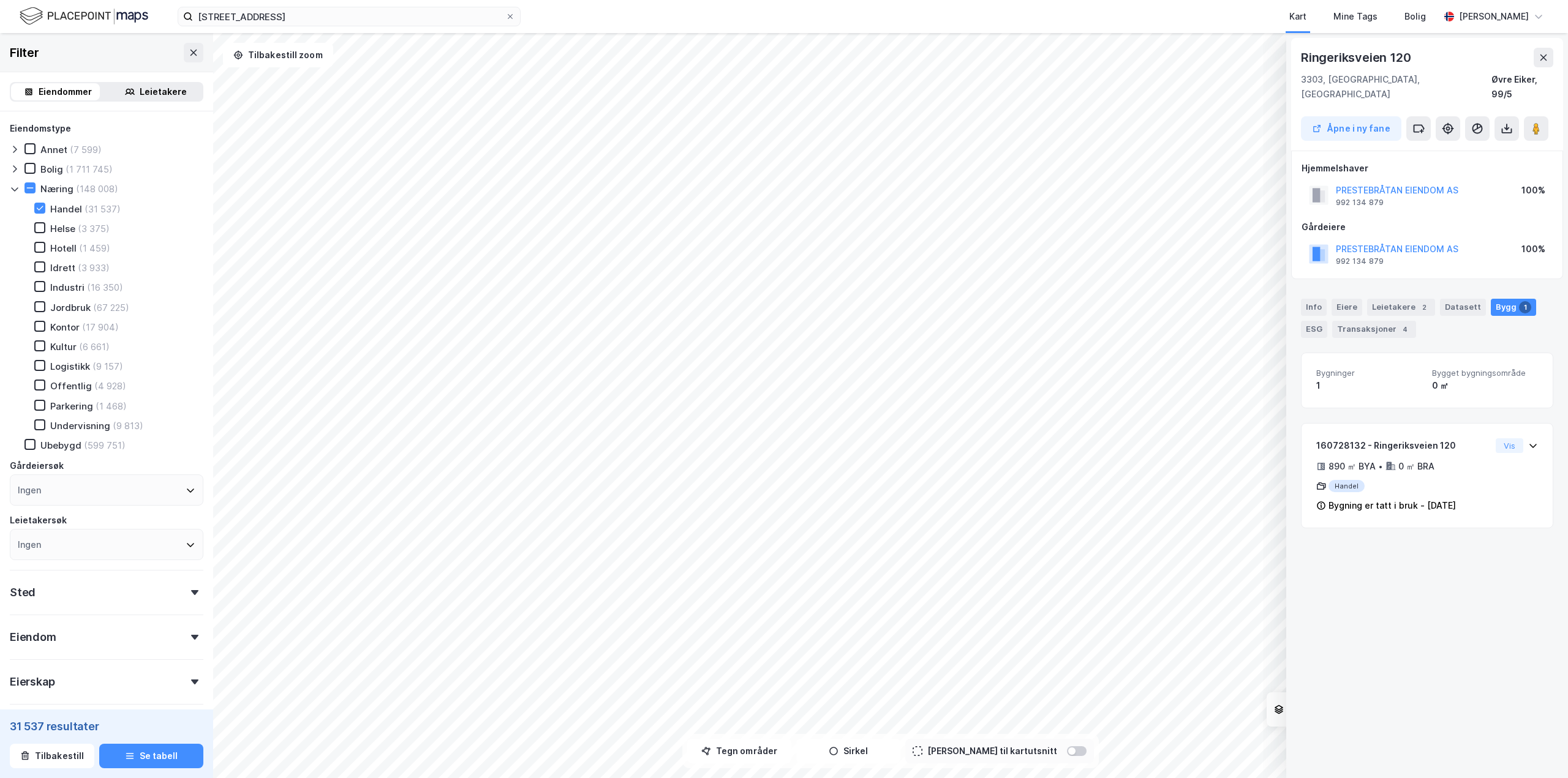
click at [1300, 288] on div "Info Eiere Leietakere 2 Datasett Bygg 1 ESG Transaksjoner 4" at bounding box center [1427, 314] width 282 height 59
drag, startPoint x: 1467, startPoint y: 228, endPoint x: 1346, endPoint y: 228, distance: 121.0
click at [1346, 239] on div "PRESTEBRÅTAN EIENDOM AS 992 134 879 100%" at bounding box center [1427, 254] width 251 height 30
click at [1488, 220] on div "Gårdeiere" at bounding box center [1427, 227] width 251 height 14
drag, startPoint x: 1473, startPoint y: 235, endPoint x: 1336, endPoint y: 236, distance: 137.0
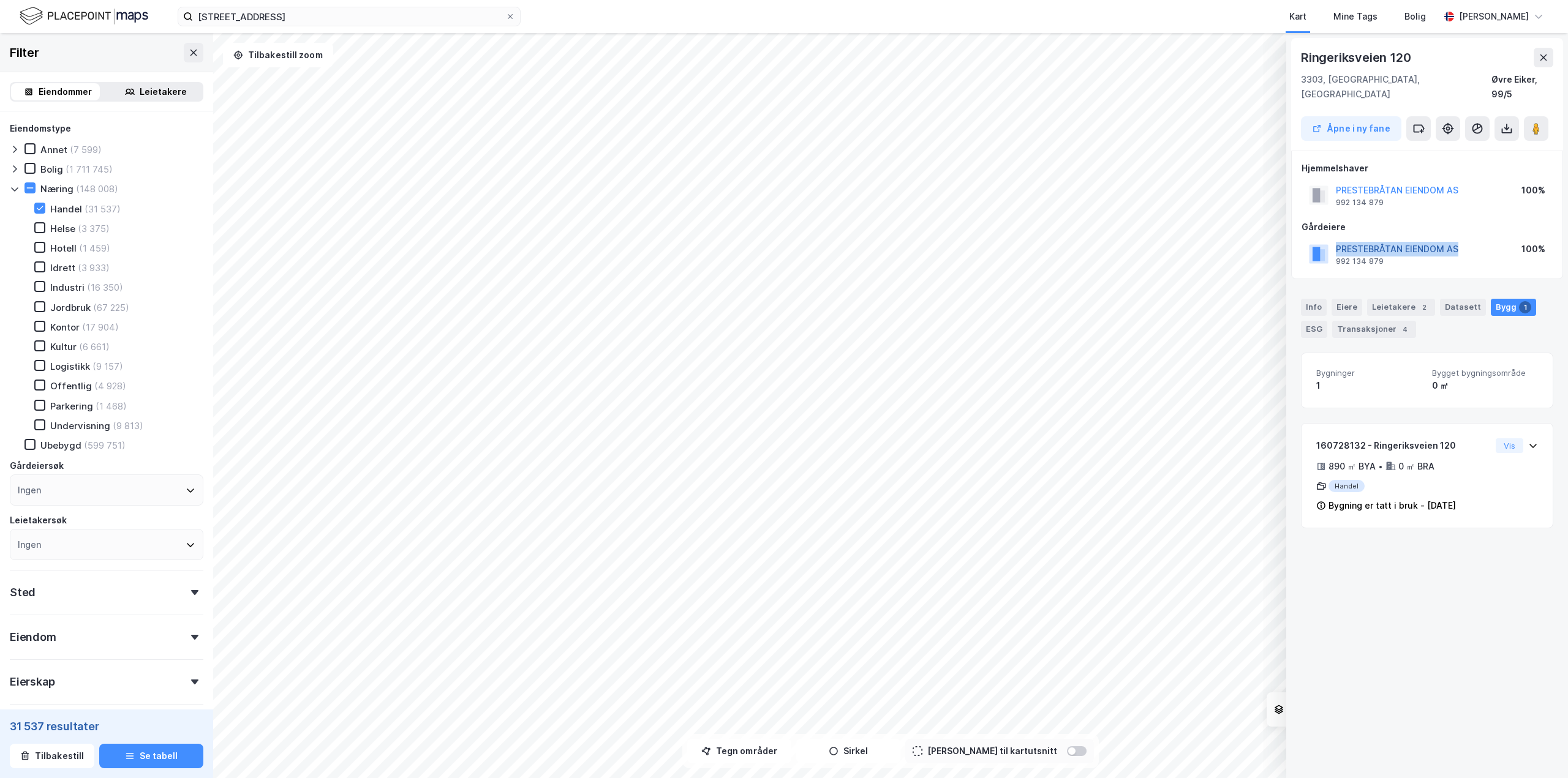
click at [1336, 239] on div "PRESTEBRÅTAN EIENDOM AS 992 134 879 100%" at bounding box center [1427, 254] width 251 height 30
copy button "PRESTEBRÅTAN EIENDOM AS"
